Goal: Answer question/provide support

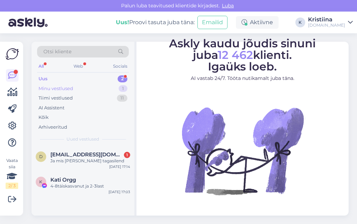
click at [59, 90] on div "Minu vestlused" at bounding box center [55, 88] width 35 height 7
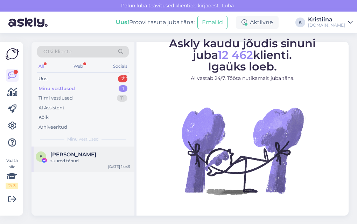
click at [83, 155] on div "[PERSON_NAME]" at bounding box center [90, 154] width 80 height 6
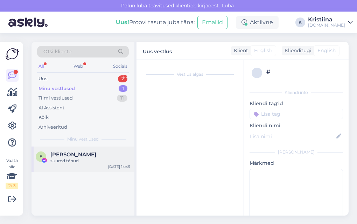
scroll to position [1020, 0]
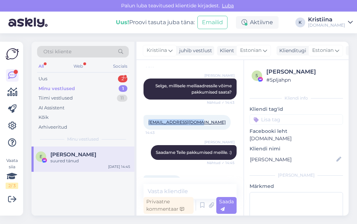
drag, startPoint x: 204, startPoint y: 90, endPoint x: 138, endPoint y: 92, distance: 66.6
click at [138, 92] on div "Vestlus algas [DATE] Sooviksin pakkumist .Reisi algus [DATE]-[DATE] , reisi pik…" at bounding box center [189, 137] width 107 height 155
copy link "[EMAIL_ADDRESS][DOMAIN_NAME]"
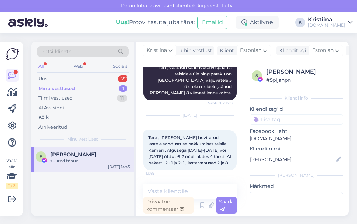
scroll to position [825, 0]
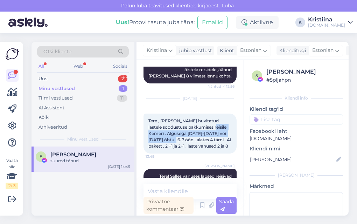
drag, startPoint x: 154, startPoint y: 104, endPoint x: 192, endPoint y: 109, distance: 38.2
click at [192, 113] on div "Tere , [PERSON_NAME] huvitatud lastele soodustuse pakkumises reisile Kemeri . A…" at bounding box center [189, 133] width 93 height 40
click at [195, 113] on div "Tere , [PERSON_NAME] huvitatud lastele soodustuse pakkumises reisile Kemeri . A…" at bounding box center [189, 133] width 93 height 40
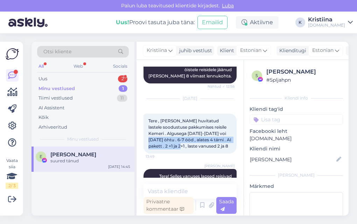
drag, startPoint x: 165, startPoint y: 110, endPoint x: 208, endPoint y: 118, distance: 43.8
click at [208, 117] on div "Tere , [PERSON_NAME] huvitatud lastele soodustuse pakkumises reisile Kemeri . A…" at bounding box center [189, 133] width 93 height 40
click at [209, 120] on div "Tere , [PERSON_NAME] huvitatud lastele soodustuse pakkumises reisile Kemeri . A…" at bounding box center [189, 133] width 93 height 40
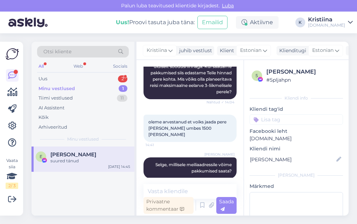
scroll to position [1020, 0]
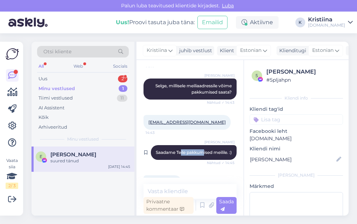
drag, startPoint x: 177, startPoint y: 121, endPoint x: 200, endPoint y: 121, distance: 22.4
click at [200, 149] on span "Saadame Teile pakkumised meilile. :)" at bounding box center [194, 151] width 76 height 5
click at [201, 149] on span "Saadame Teile pakkumised meilile. :)" at bounding box center [194, 151] width 76 height 5
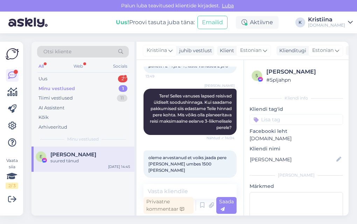
scroll to position [864, 0]
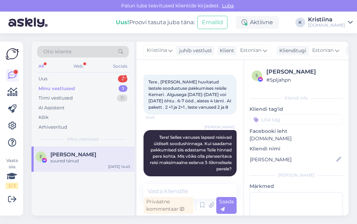
click at [187, 88] on div "Tere , [PERSON_NAME] huvitatud lastele soodustuse pakkumises reisile Kemeri . A…" at bounding box center [189, 95] width 93 height 40
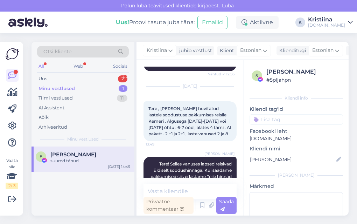
scroll to position [825, 0]
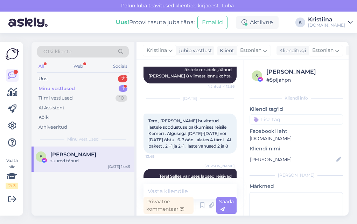
drag, startPoint x: 177, startPoint y: 37, endPoint x: 188, endPoint y: 25, distance: 16.4
click at [177, 38] on div "Otsi kliente All Web Socials Uus 2 Minu vestlused 1 Tiimi vestlused 10 AI Assis…" at bounding box center [192, 128] width 330 height 190
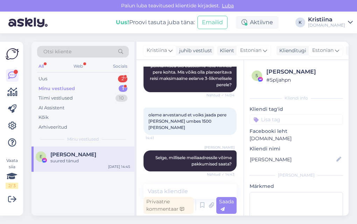
scroll to position [1020, 0]
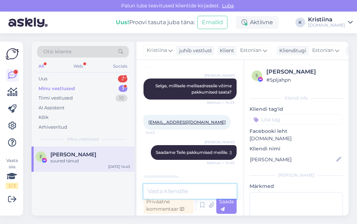
click at [173, 193] on textarea at bounding box center [189, 191] width 93 height 15
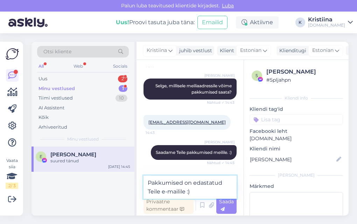
type textarea "Pakkumised on edastatud Teile e-mailile :)"
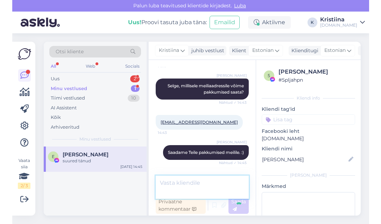
scroll to position [1056, 0]
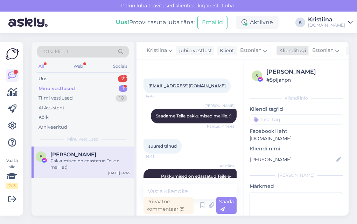
click at [321, 55] on div "Estonian" at bounding box center [325, 50] width 35 height 11
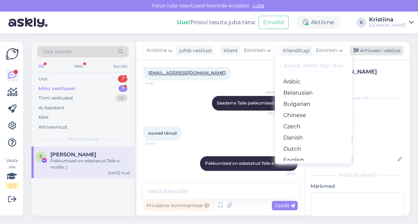
click at [357, 50] on div "Arhiveeri vestlus" at bounding box center [377, 50] width 54 height 9
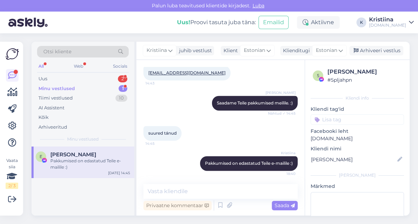
scroll to position [876, 0]
